Goal: Find specific page/section: Find specific page/section

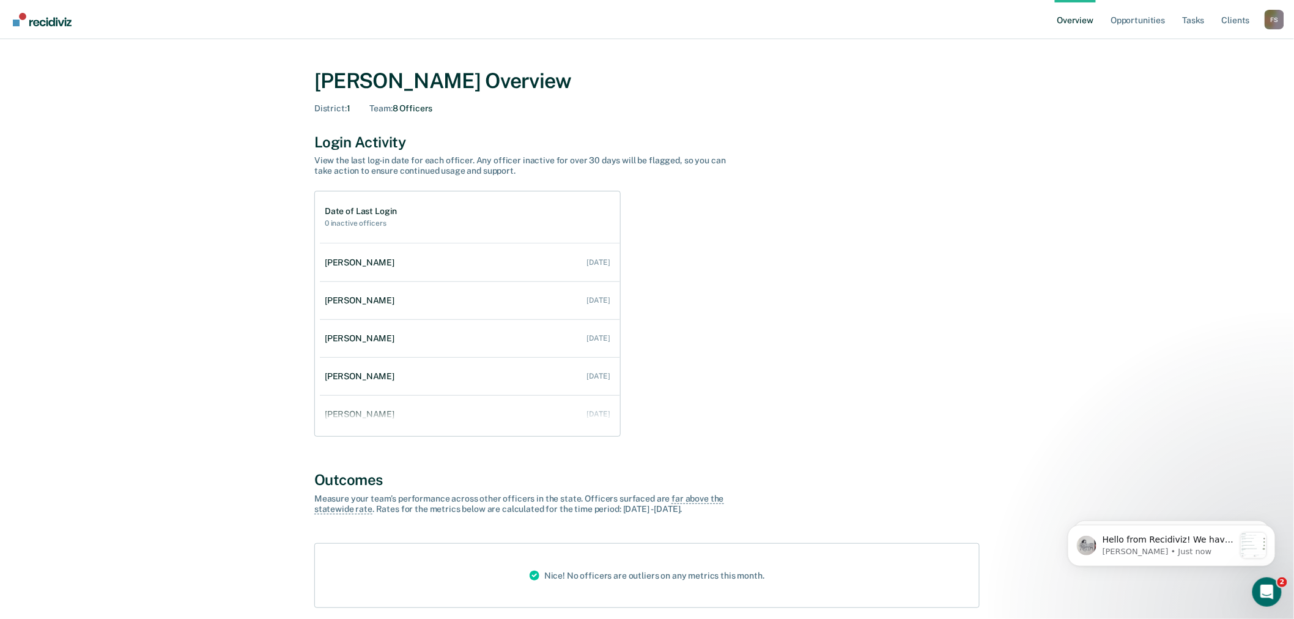
click at [1268, 16] on div "F S" at bounding box center [1274, 20] width 20 height 20
click at [1209, 94] on link "Go to Operations" at bounding box center [1225, 95] width 79 height 10
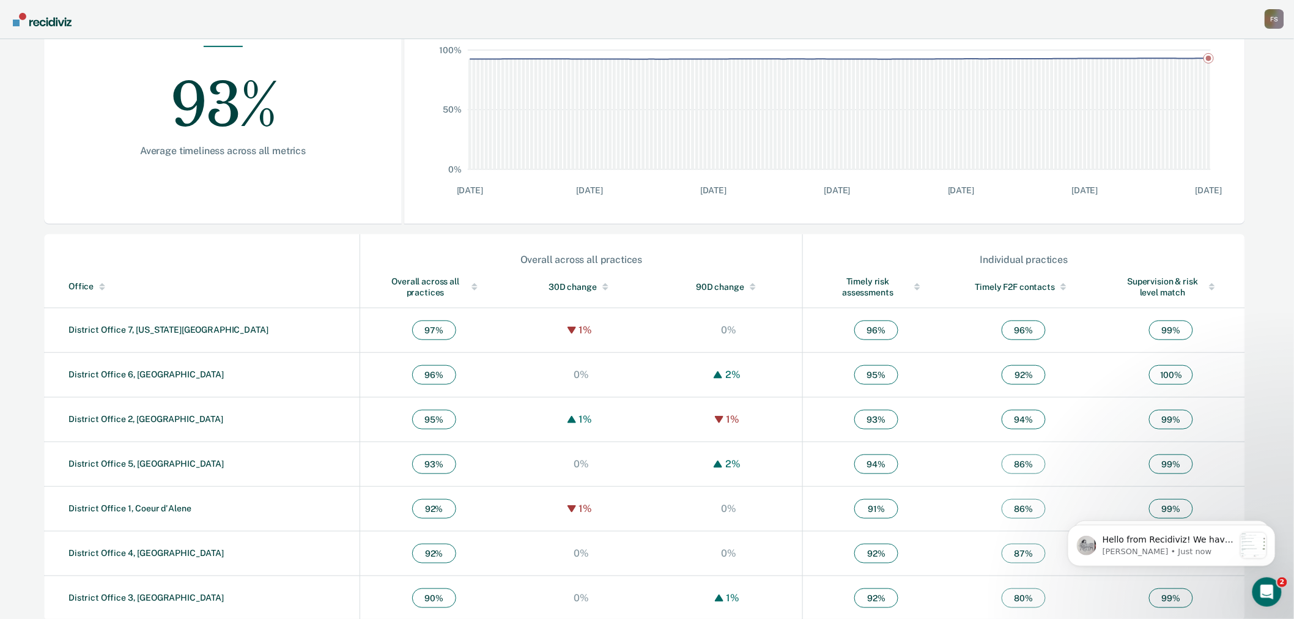
scroll to position [234, 0]
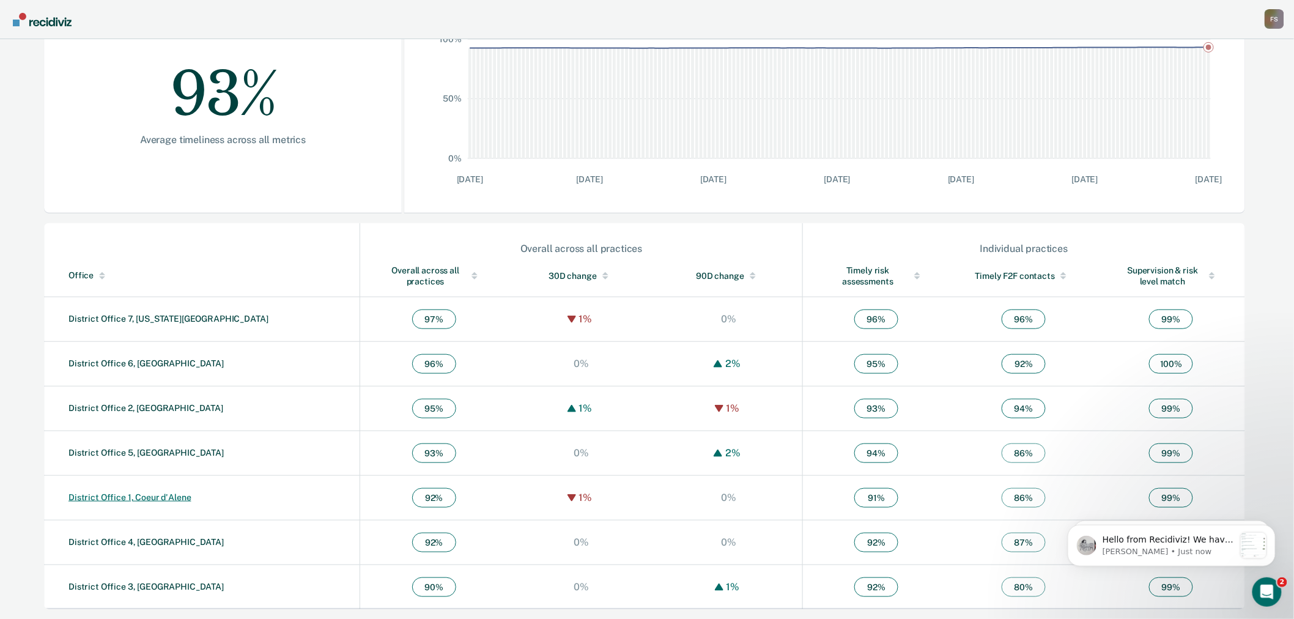
click at [168, 496] on link "District Office 1, Coeur d'Alene" at bounding box center [129, 497] width 123 height 10
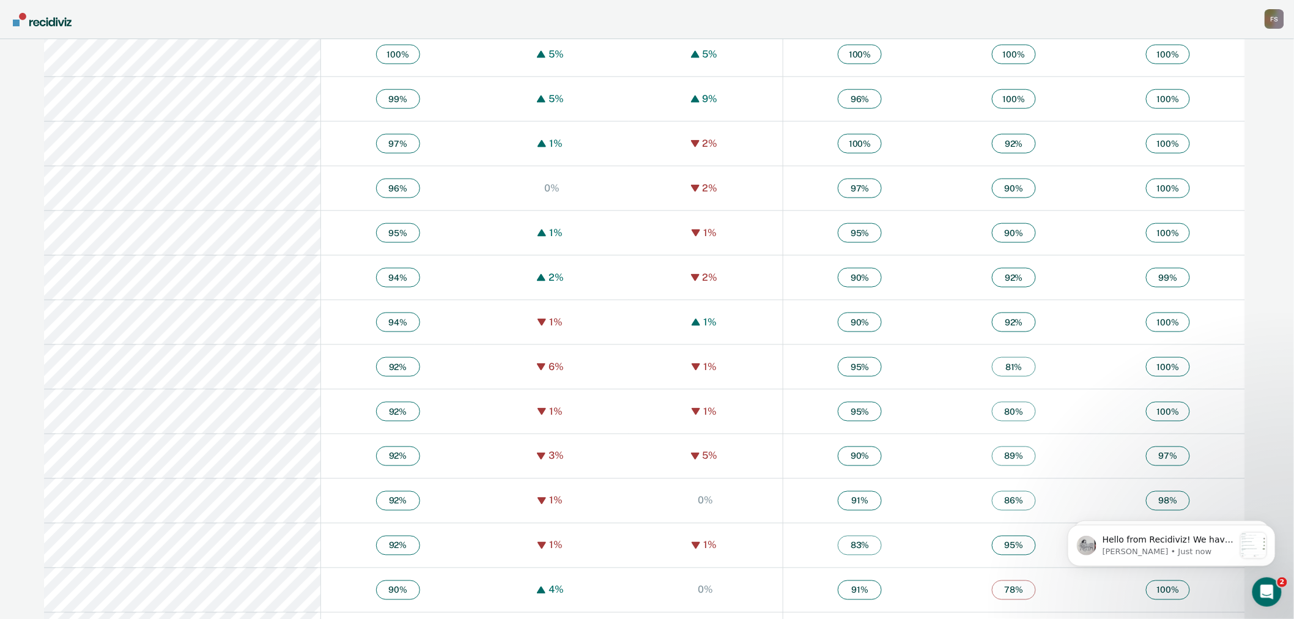
scroll to position [679, 0]
